Goal: Information Seeking & Learning: Learn about a topic

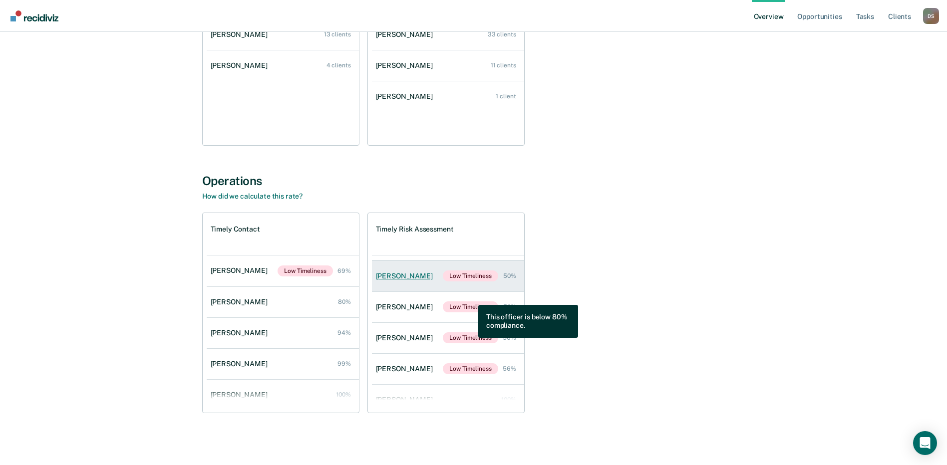
scroll to position [40, 0]
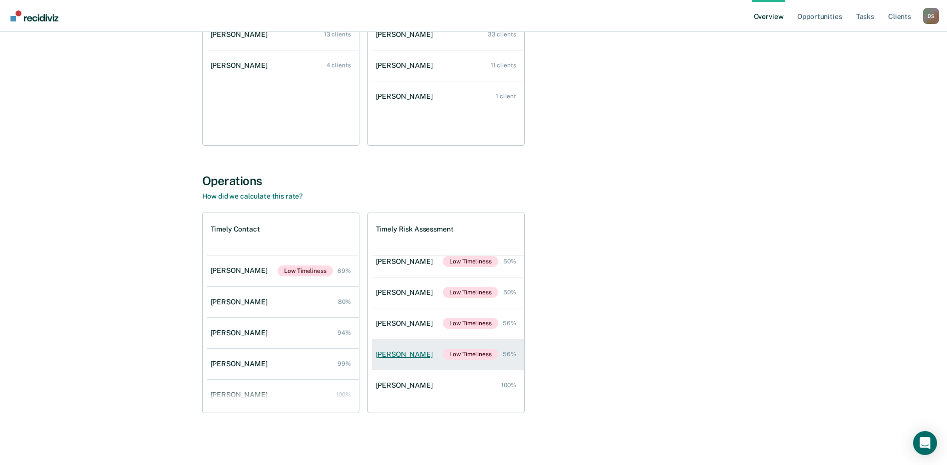
click at [395, 354] on div "[PERSON_NAME]" at bounding box center [406, 354] width 61 height 8
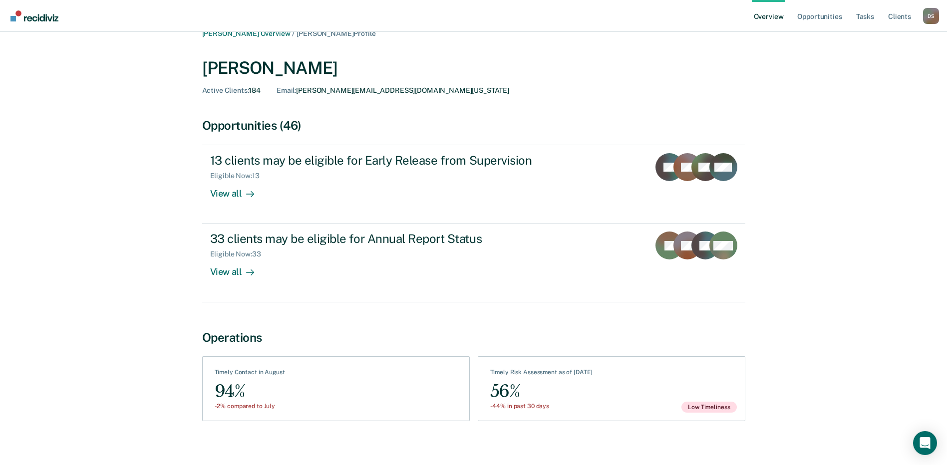
scroll to position [22, 0]
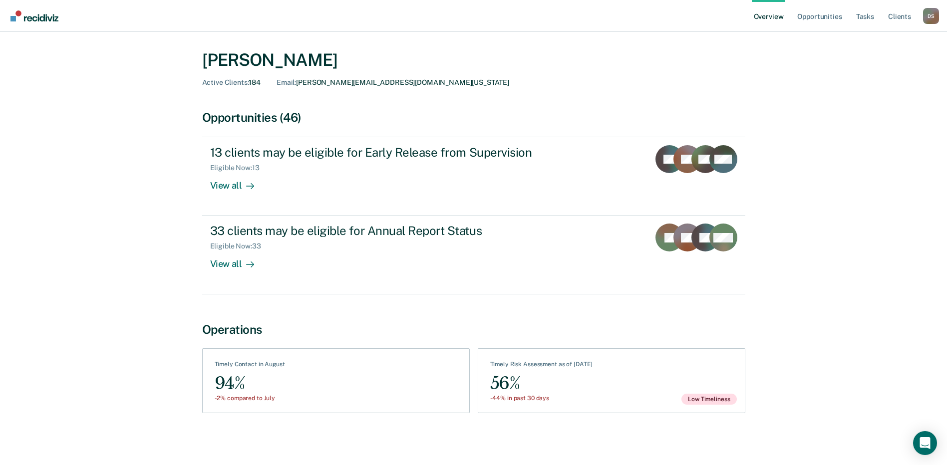
click at [253, 362] on div "Timely Contact in August" at bounding box center [250, 366] width 70 height 11
